Goal: Transaction & Acquisition: Subscribe to service/newsletter

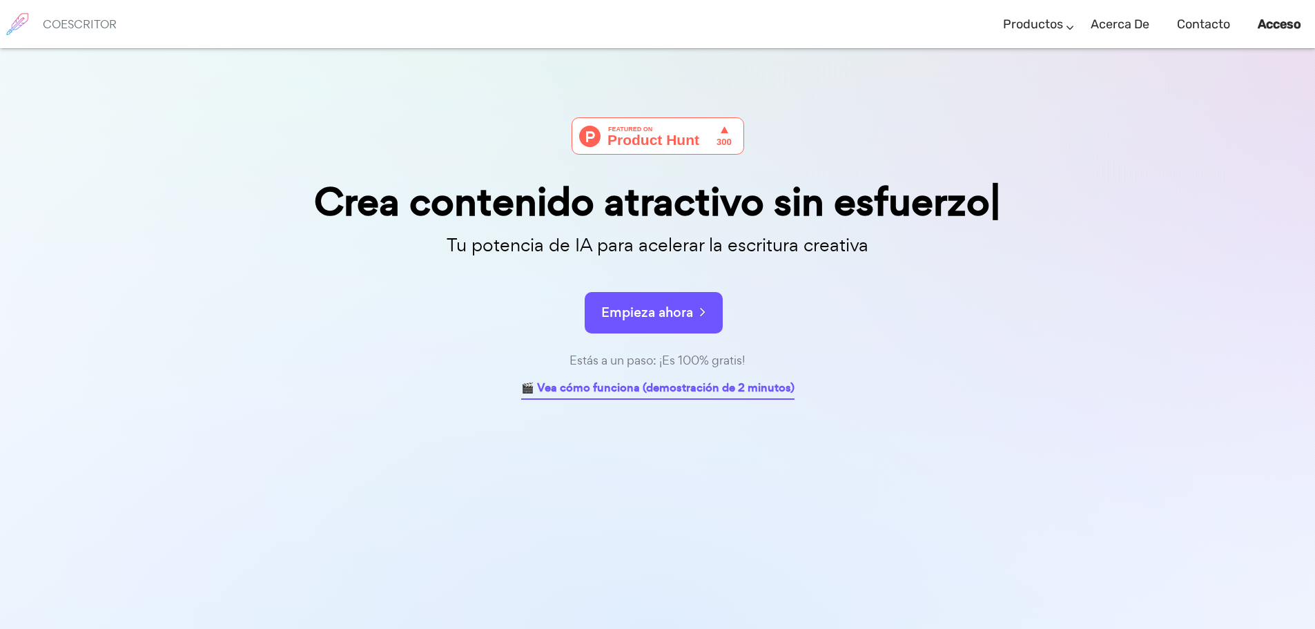
click at [693, 388] on font "🎬 Vea cómo funciona (demostración de 2 minutos)" at bounding box center [657, 388] width 273 height 16
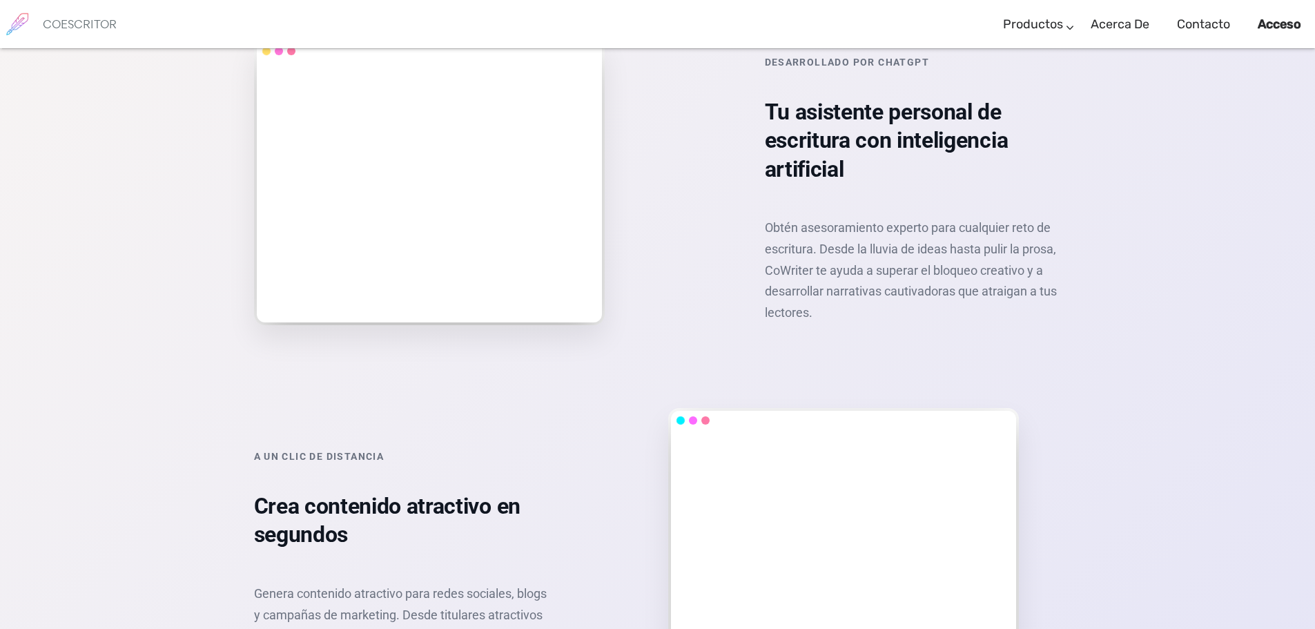
scroll to position [2043, 0]
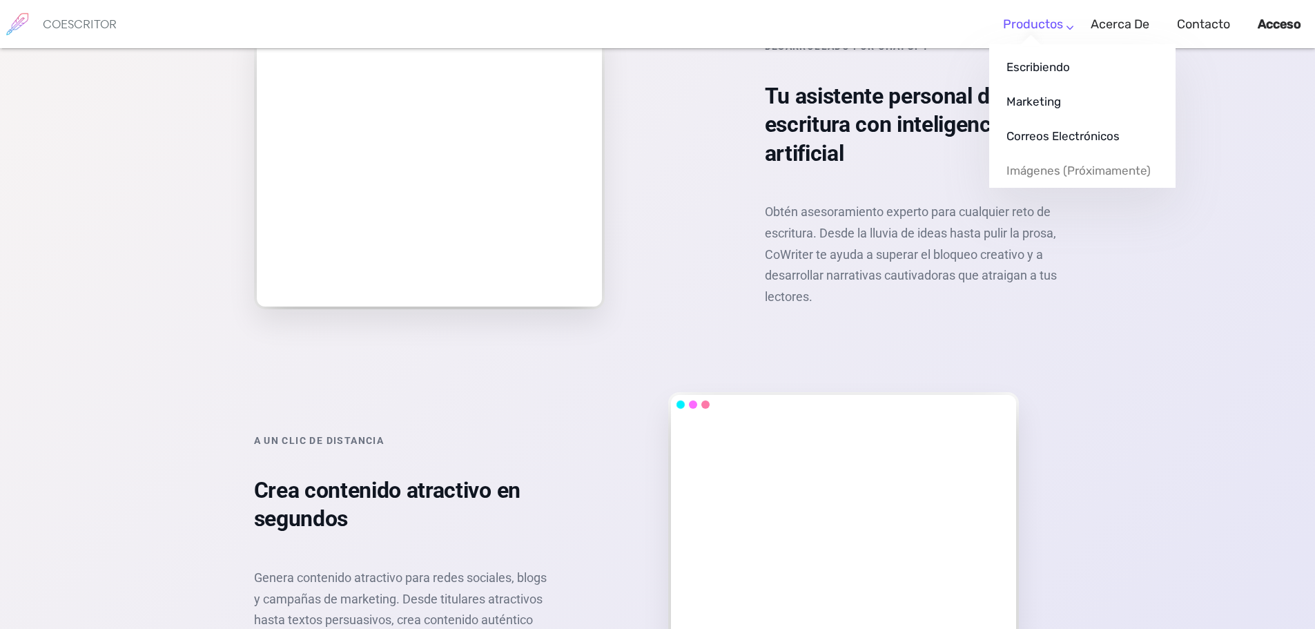
click at [1052, 30] on font "Productos" at bounding box center [1033, 24] width 60 height 15
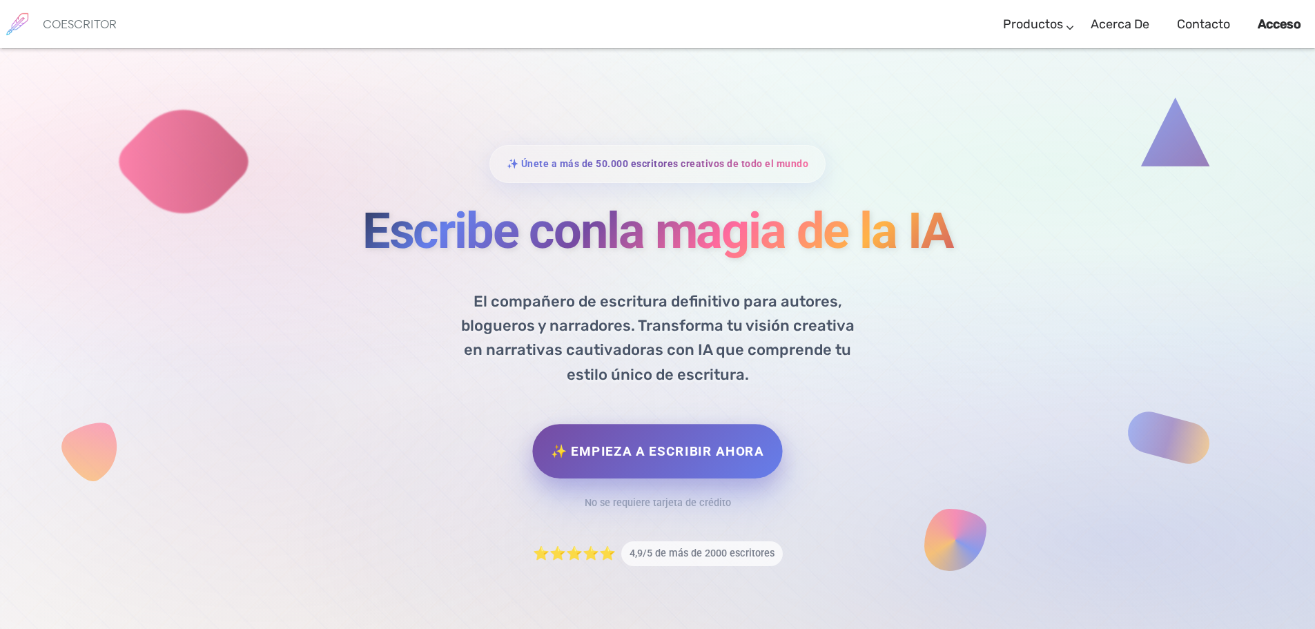
click at [646, 449] on font "✨ Empieza a escribir ahora" at bounding box center [657, 450] width 213 height 15
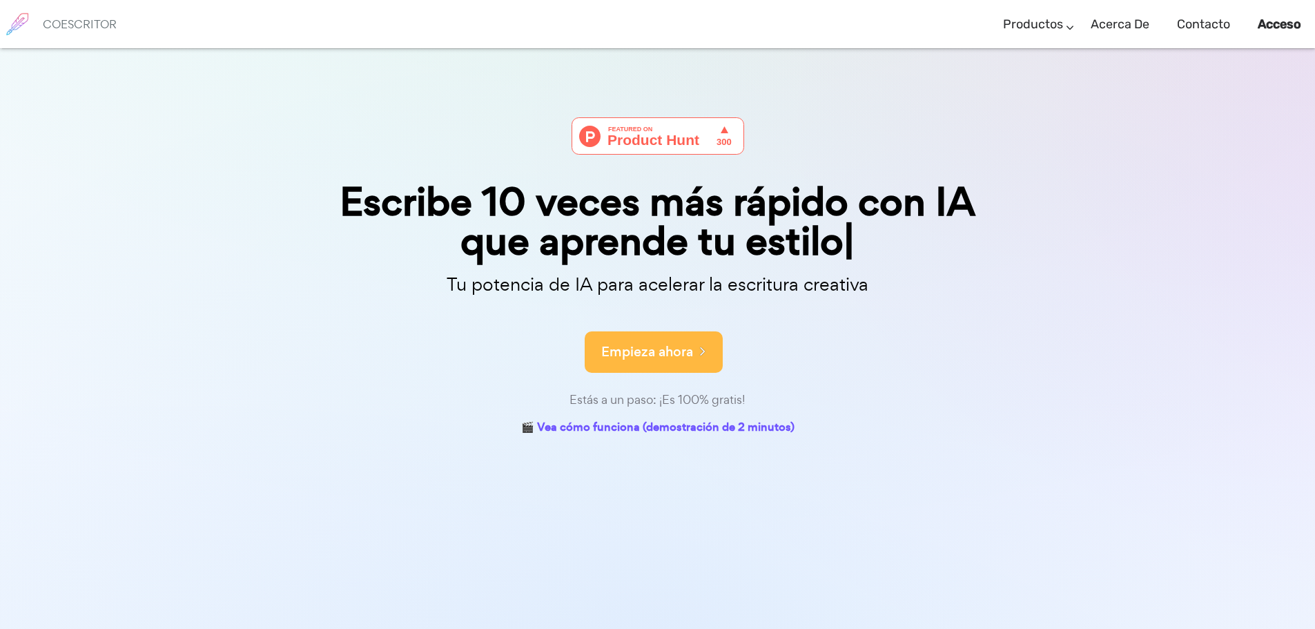
click at [671, 357] on font "Empieza ahora" at bounding box center [647, 351] width 92 height 19
